Goal: Transaction & Acquisition: Purchase product/service

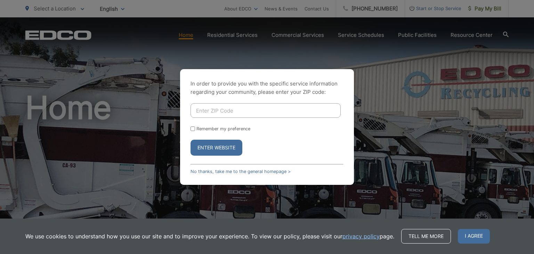
click at [224, 109] on input "Enter ZIP Code" at bounding box center [265, 110] width 150 height 15
type input "92083"
click at [196, 129] on div "Remember my preference" at bounding box center [266, 128] width 153 height 5
click at [194, 129] on input "Remember my preference" at bounding box center [192, 128] width 5 height 5
checkbox input "true"
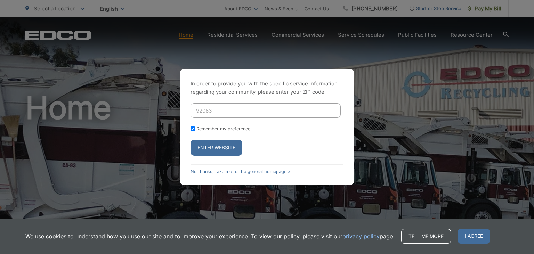
click at [199, 149] on button "Enter Website" at bounding box center [216, 148] width 52 height 16
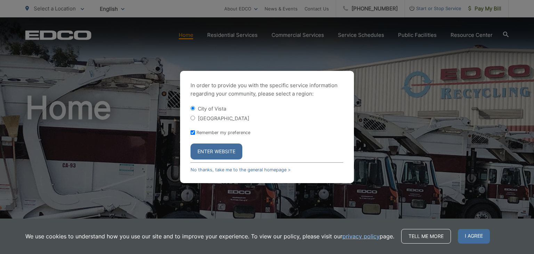
click at [206, 149] on button "Enter Website" at bounding box center [216, 151] width 52 height 16
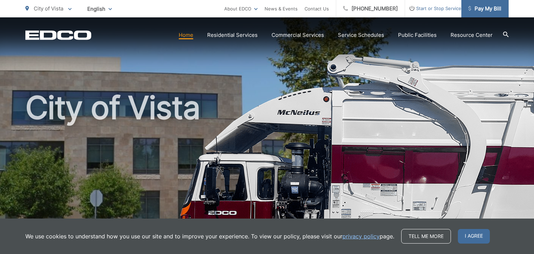
click at [490, 6] on span "Pay My Bill" at bounding box center [484, 9] width 33 height 8
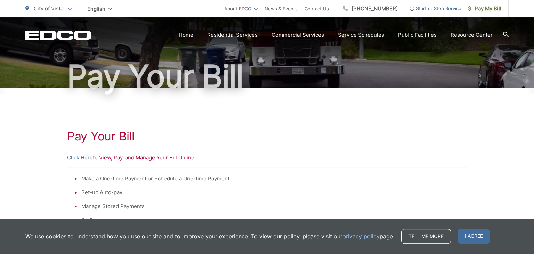
scroll to position [73, 0]
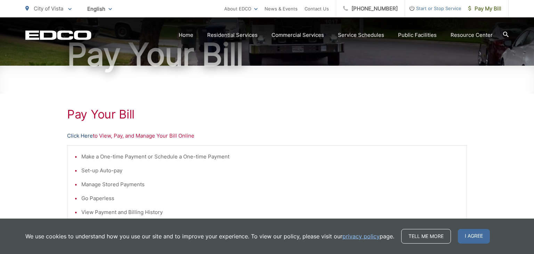
click at [80, 136] on link "Click Here" at bounding box center [80, 136] width 26 height 8
